Goal: Obtain resource: Obtain resource

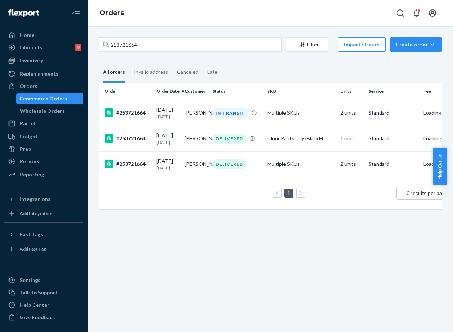
click at [118, 45] on input "253721664" at bounding box center [190, 44] width 183 height 15
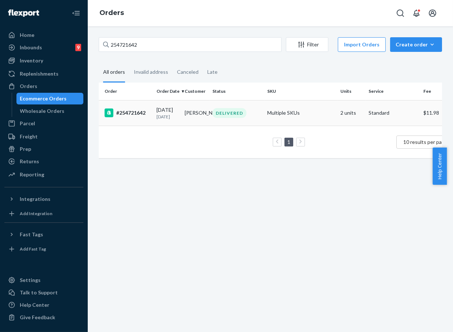
type input "254721642"
click at [153, 119] on td "#254721642" at bounding box center [126, 113] width 55 height 26
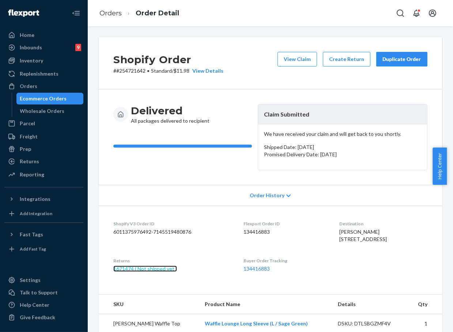
click at [159, 272] on link "1671474 ( Not shipped yet )" at bounding box center [145, 269] width 64 height 6
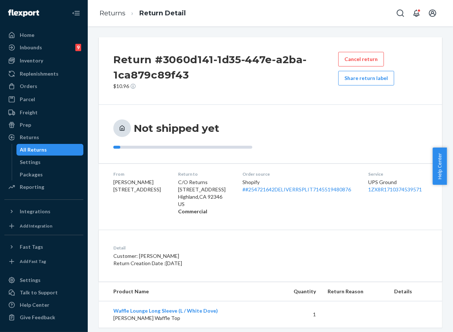
click at [376, 79] on button "Share return label" at bounding box center [366, 78] width 56 height 15
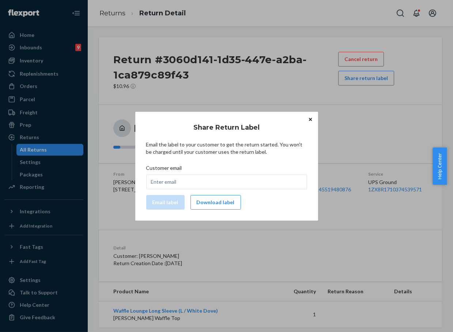
click at [225, 198] on button "Download label" at bounding box center [215, 202] width 50 height 15
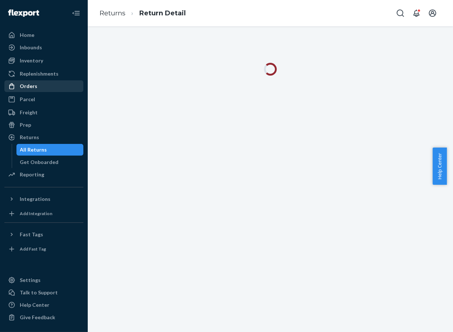
click at [50, 88] on div "Orders" at bounding box center [43, 86] width 77 height 10
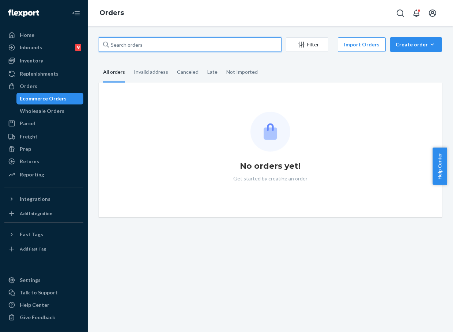
click at [139, 44] on input "text" at bounding box center [190, 44] width 183 height 15
paste input "254811246"
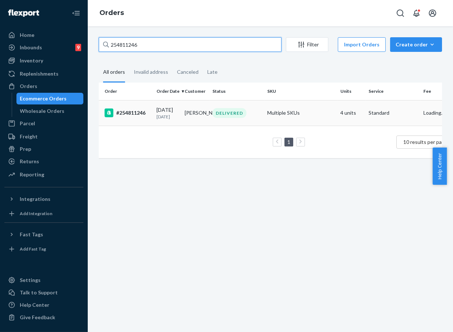
type input "254811246"
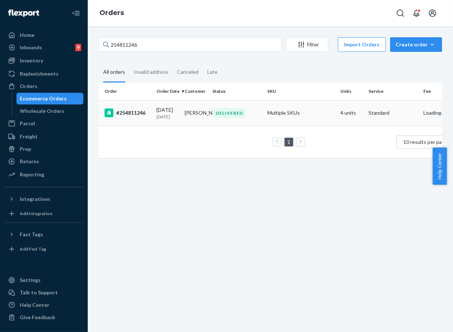
click at [134, 110] on div "#254811246" at bounding box center [127, 113] width 46 height 9
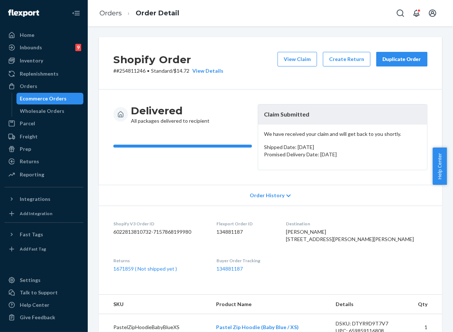
scroll to position [41, 0]
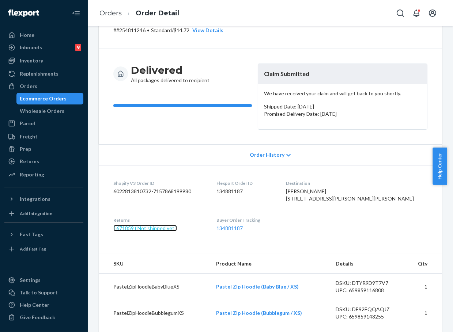
click at [167, 231] on link "1671859 ( Not shipped yet )" at bounding box center [145, 228] width 64 height 6
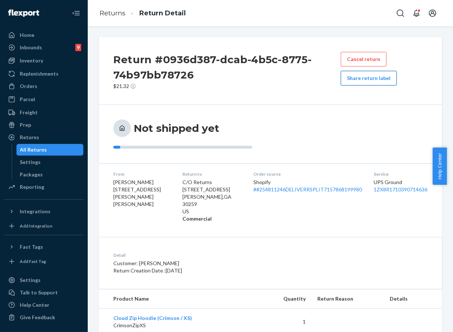
click at [380, 80] on button "Share return label" at bounding box center [369, 78] width 56 height 15
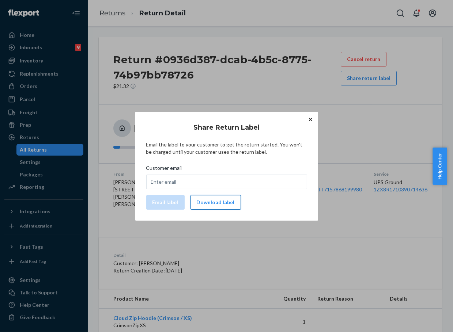
click at [216, 204] on button "Download label" at bounding box center [215, 202] width 50 height 15
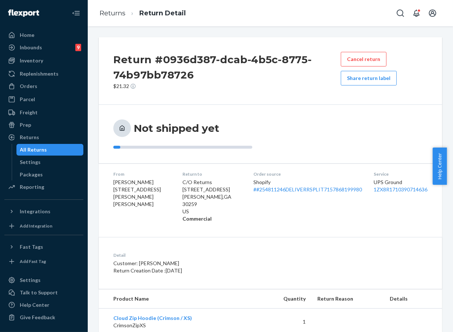
click at [382, 79] on button "Share return label" at bounding box center [369, 78] width 56 height 15
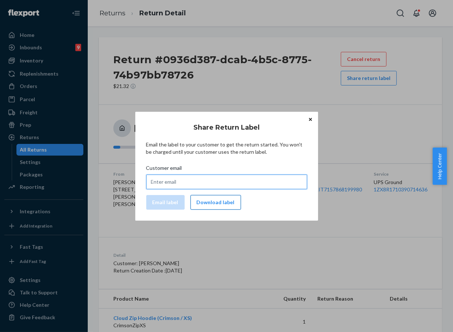
drag, startPoint x: 225, startPoint y: 180, endPoint x: 190, endPoint y: 198, distance: 39.1
click at [224, 182] on input "Customer email" at bounding box center [226, 182] width 161 height 15
paste input "[EMAIL_ADDRESS][DOMAIN_NAME]"
type input "[EMAIL_ADDRESS][DOMAIN_NAME]"
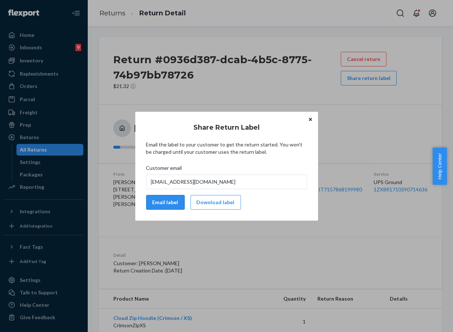
click at [148, 205] on button "Email label" at bounding box center [165, 202] width 38 height 15
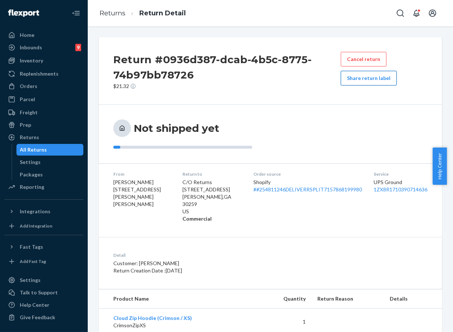
click at [369, 79] on button "Share return label" at bounding box center [369, 78] width 56 height 15
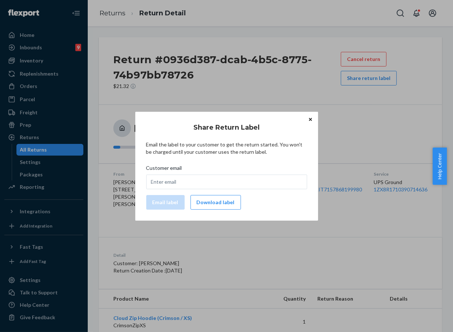
click at [220, 199] on button "Download label" at bounding box center [215, 202] width 50 height 15
